Goal: Navigation & Orientation: Find specific page/section

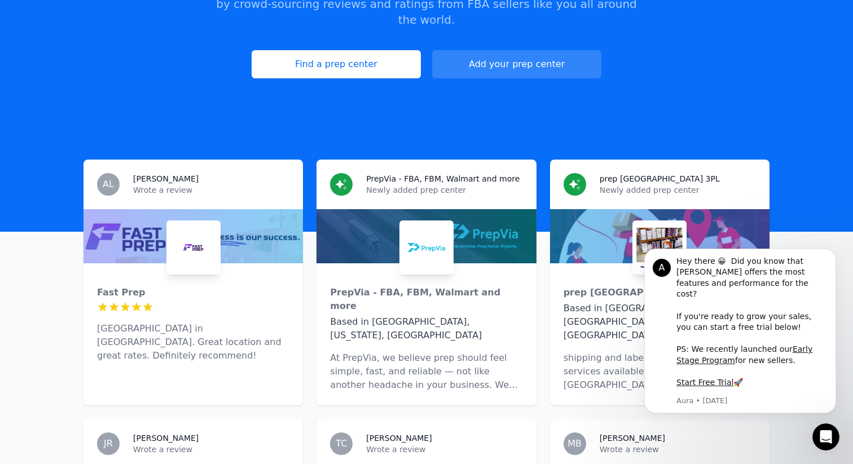
scroll to position [105, 0]
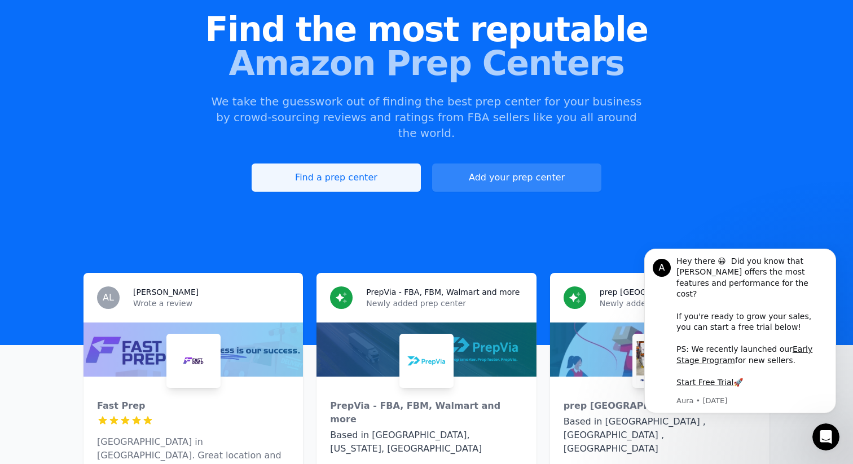
click at [348, 164] on link "Find a prep center" at bounding box center [336, 178] width 169 height 28
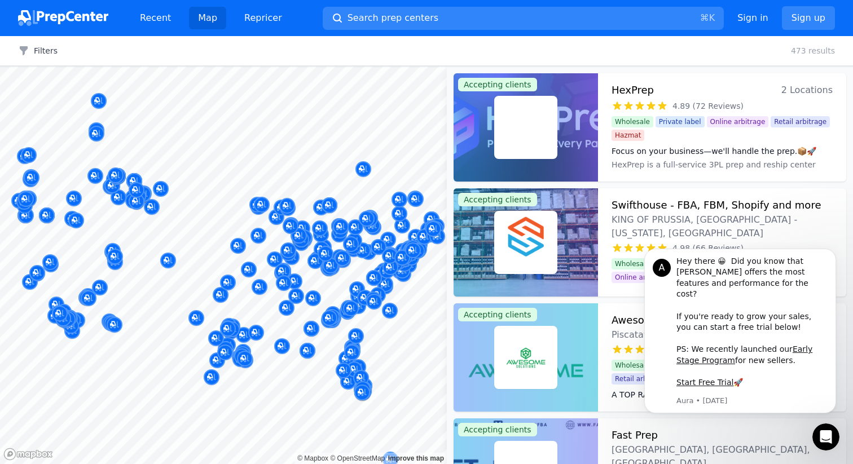
click at [147, 67] on div at bounding box center [223, 67] width 447 height 0
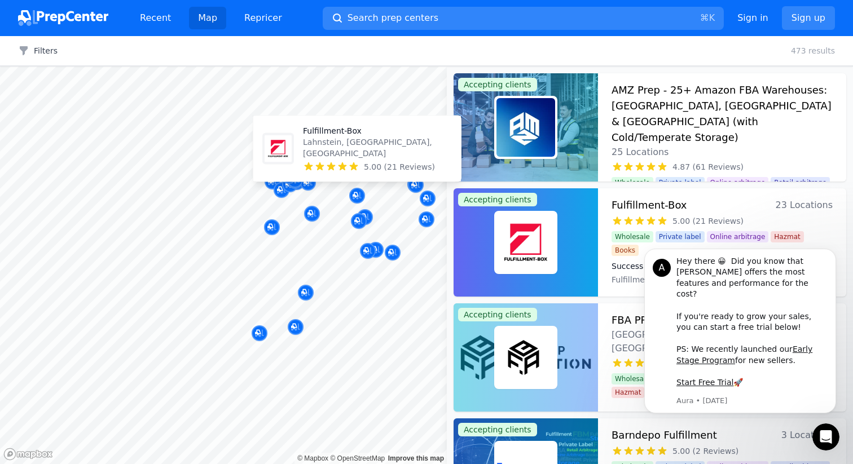
click at [356, 177] on div "Fulfillment-Box Lahnstein, [GEOGRAPHIC_DATA], DE 5.00 (21 Reviews)" at bounding box center [357, 148] width 208 height 65
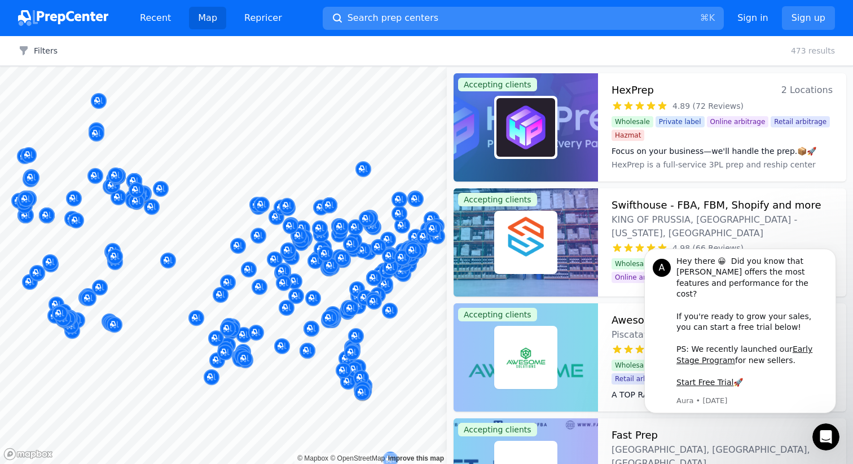
click at [381, 21] on span "Search prep centers" at bounding box center [393, 18] width 91 height 14
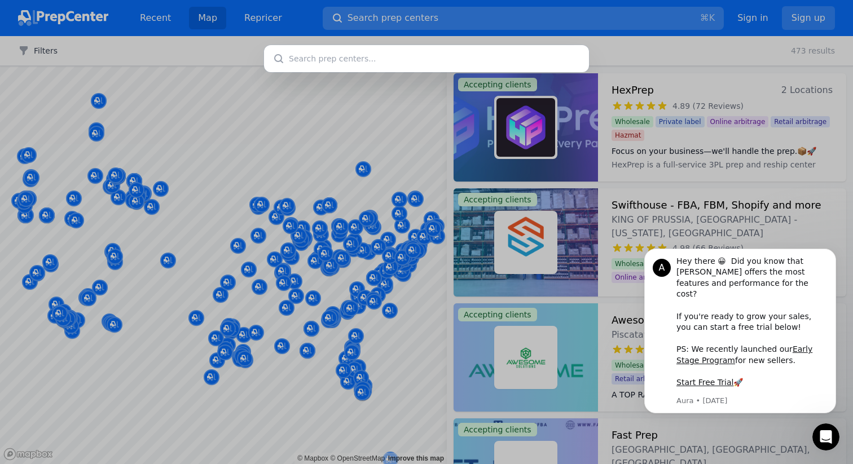
click at [381, 21] on div at bounding box center [426, 232] width 853 height 464
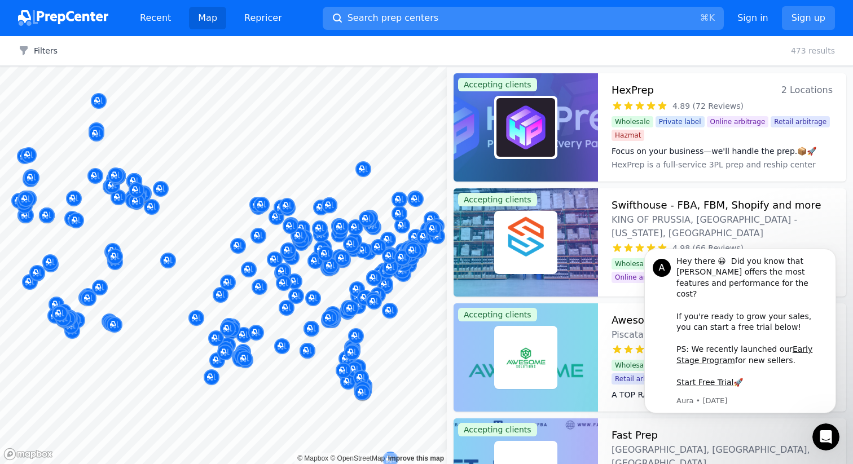
click at [381, 21] on span "Search prep centers" at bounding box center [393, 18] width 91 height 14
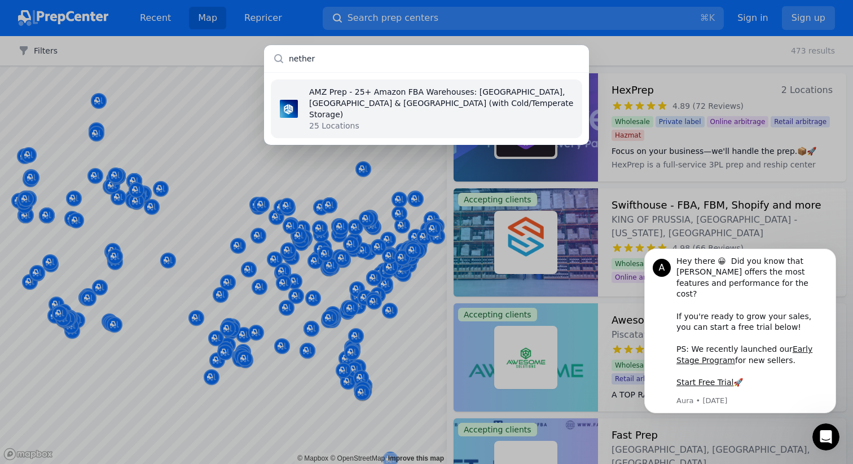
type input "nether"
click at [431, 99] on p "AMZ Prep - 25+ Amazon FBA Warehouses: [GEOGRAPHIC_DATA], [GEOGRAPHIC_DATA] & [G…" at bounding box center [442, 103] width 266 height 34
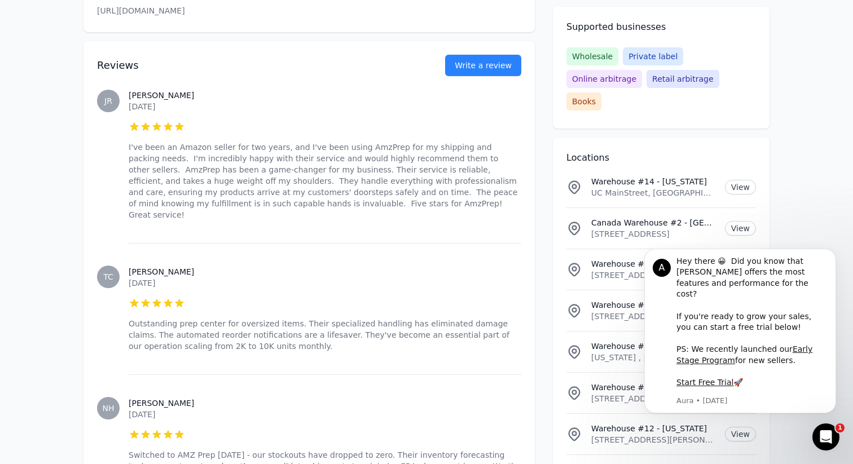
scroll to position [691, 0]
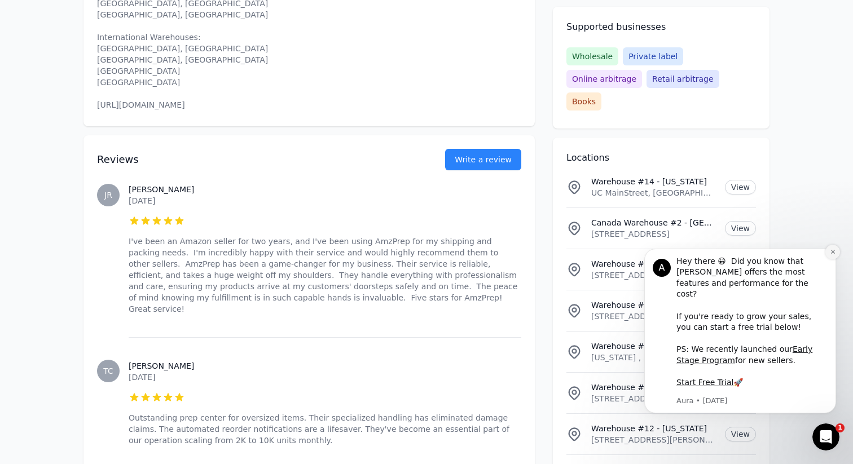
click at [832, 255] on icon "Dismiss notification" at bounding box center [833, 252] width 6 height 6
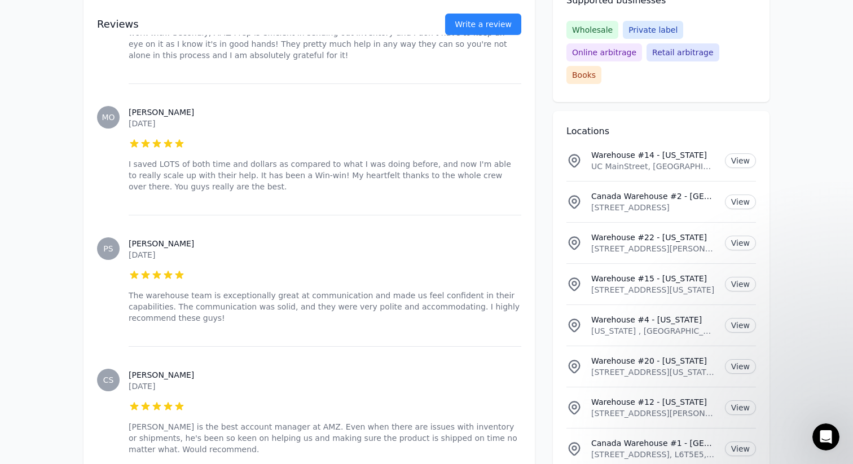
scroll to position [7755, 0]
